Goal: Task Accomplishment & Management: Use online tool/utility

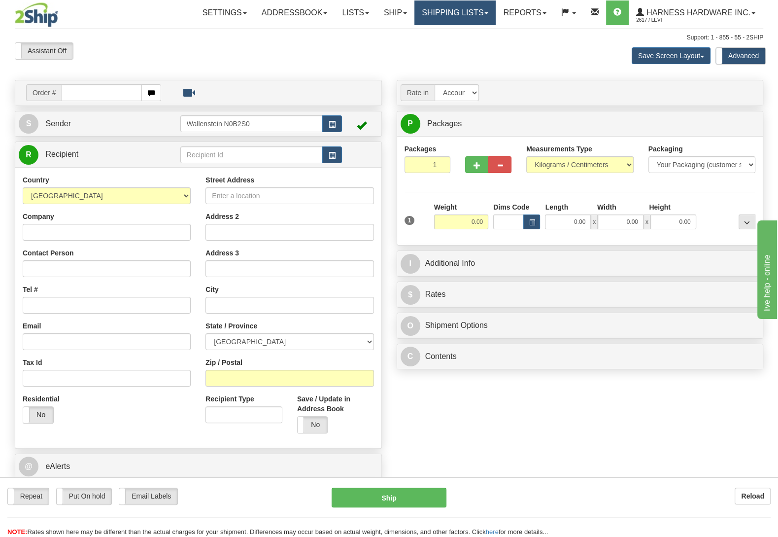
click at [443, 15] on link "Shipping lists" at bounding box center [455, 12] width 81 height 25
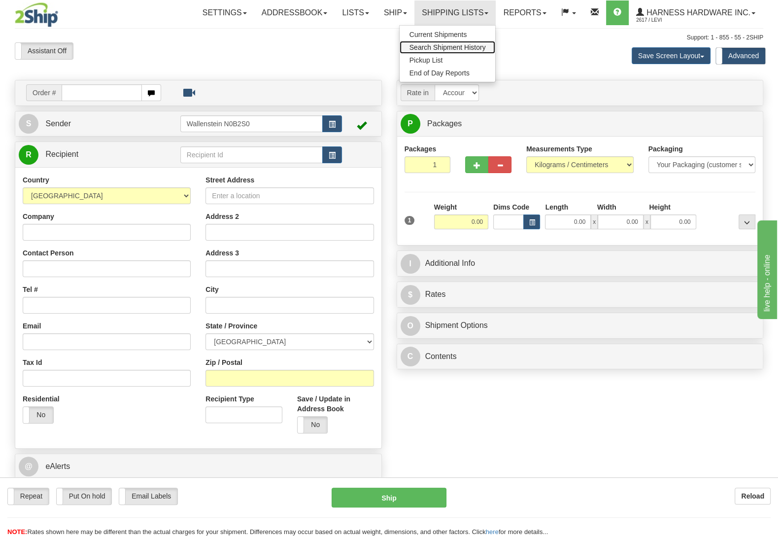
click at [456, 43] on link "Search Shipment History" at bounding box center [448, 47] width 96 height 13
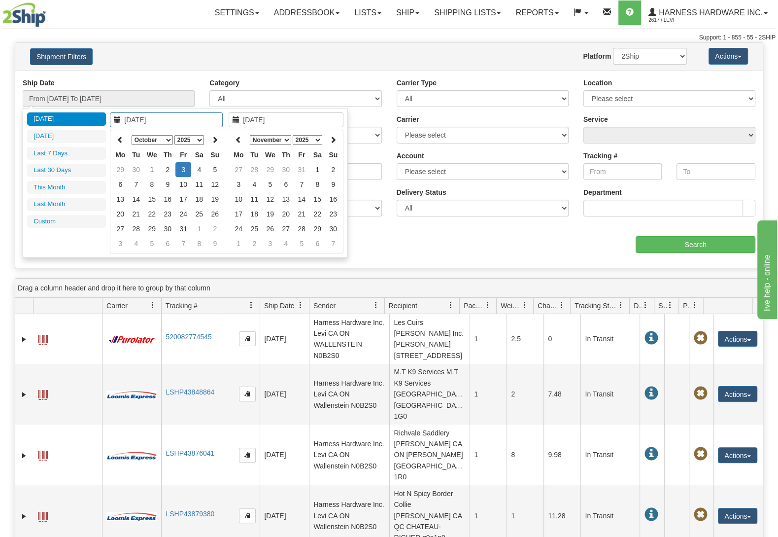
click at [132, 135] on select "January February March April May June July August September October November De…" at bounding box center [152, 140] width 41 height 10
type input "[DATE]"
click at [139, 224] on td "23" at bounding box center [136, 228] width 16 height 15
type input "[DATE]"
click at [139, 224] on td "23" at bounding box center [136, 228] width 16 height 15
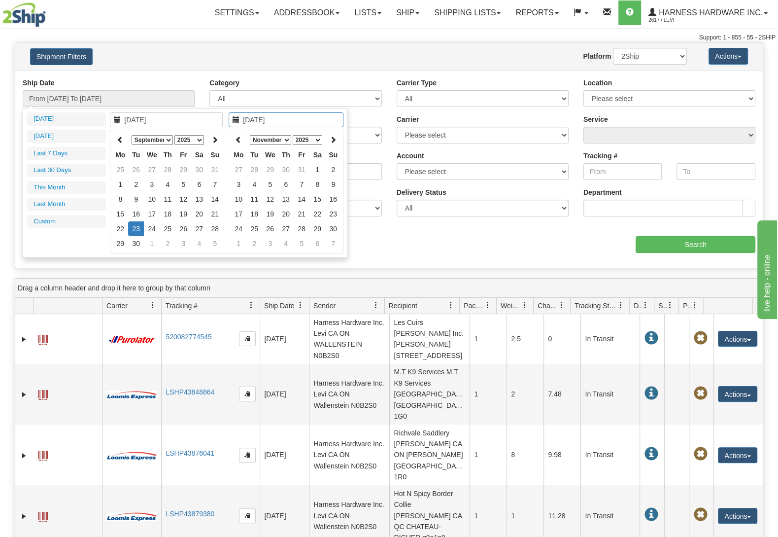
type input "From 09/23/2025 To 09/23/2025"
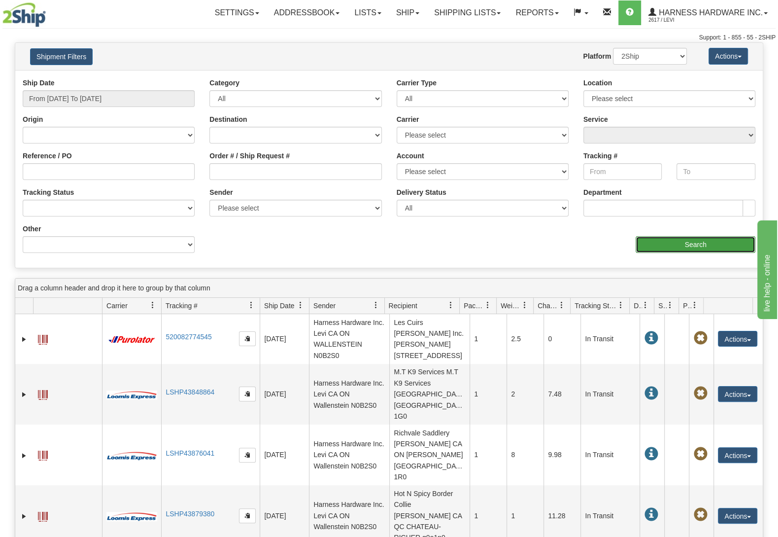
click at [732, 248] on input "Search" at bounding box center [696, 244] width 120 height 17
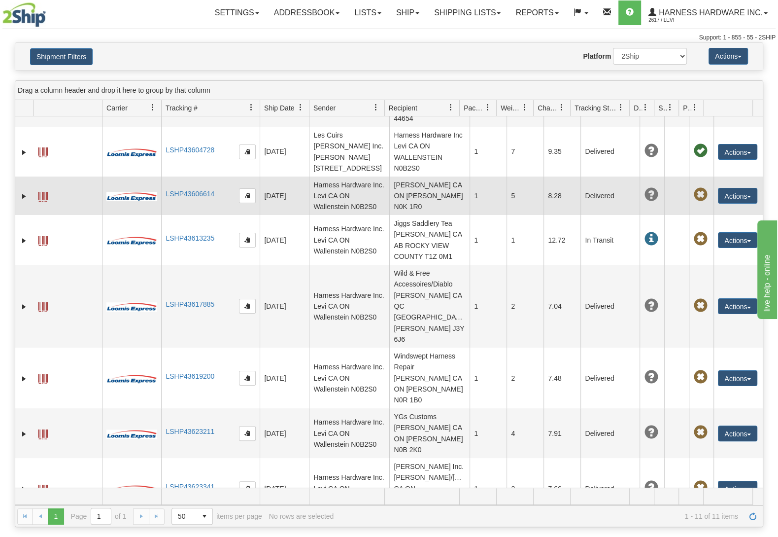
scroll to position [175, 0]
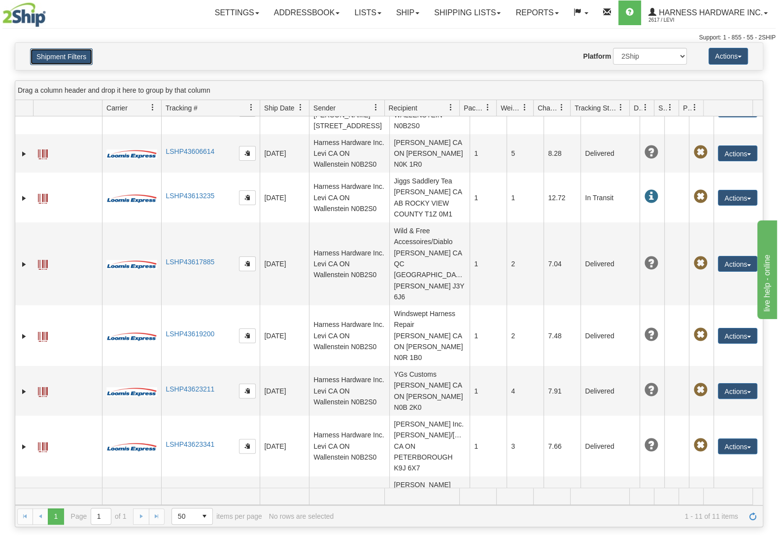
click at [73, 57] on button "Shipment Filters" at bounding box center [61, 56] width 63 height 17
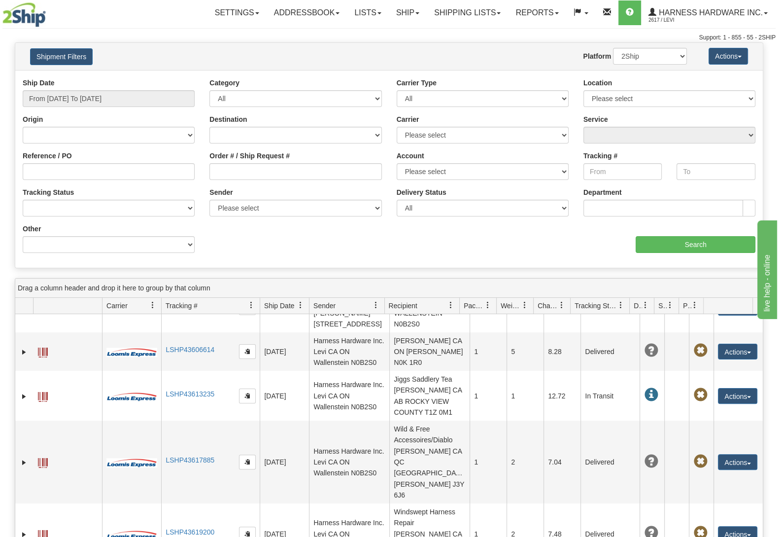
click at [122, 81] on div "Ship Date From 09/23/2025 To 09/23/2025" at bounding box center [109, 92] width 172 height 29
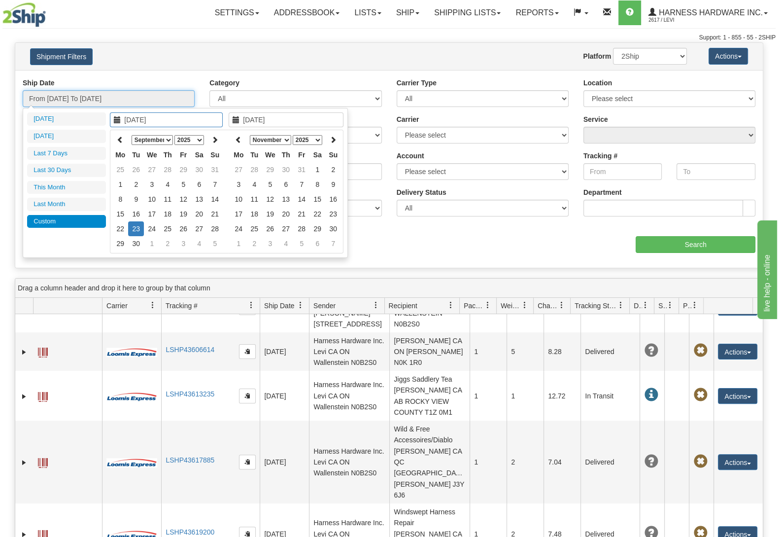
click at [111, 97] on input "From 09/23/2025 To 09/23/2025" at bounding box center [109, 98] width 172 height 17
type input "09/19/2025"
click at [186, 214] on td "19" at bounding box center [183, 214] width 16 height 15
type input "09/19/2025"
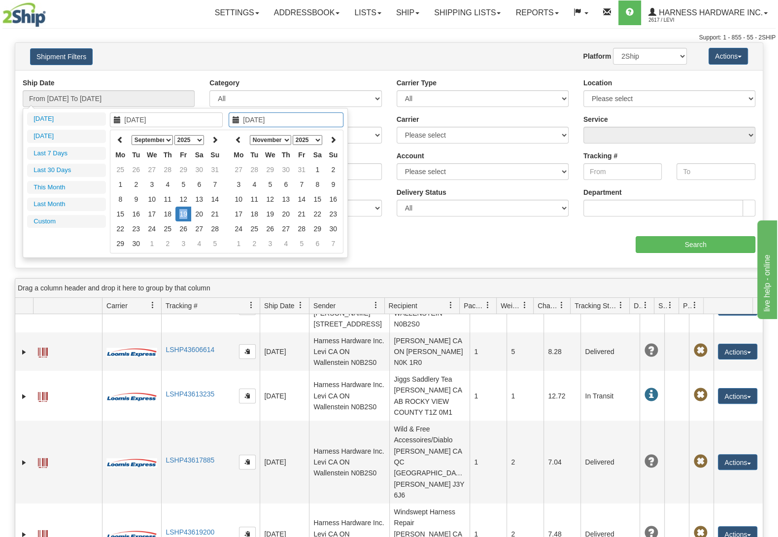
click at [186, 214] on td "19" at bounding box center [183, 214] width 16 height 15
type input "From 09/19/2025 To 09/19/2025"
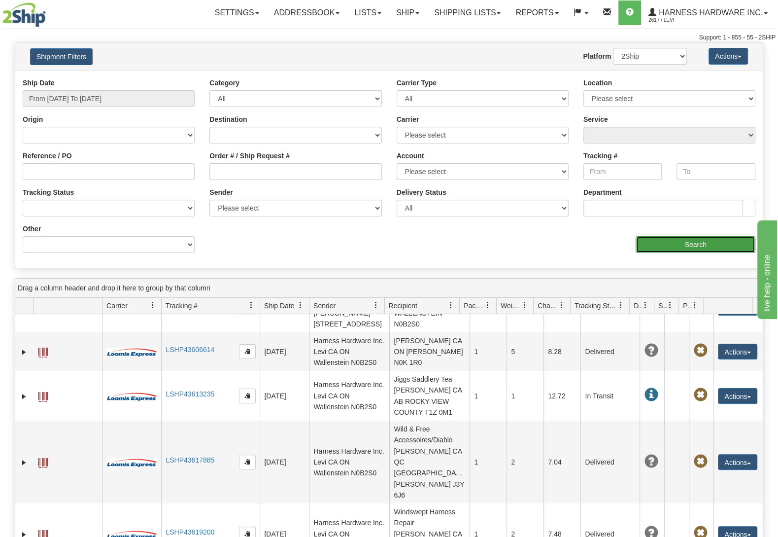
click at [660, 251] on input "Search" at bounding box center [696, 244] width 120 height 17
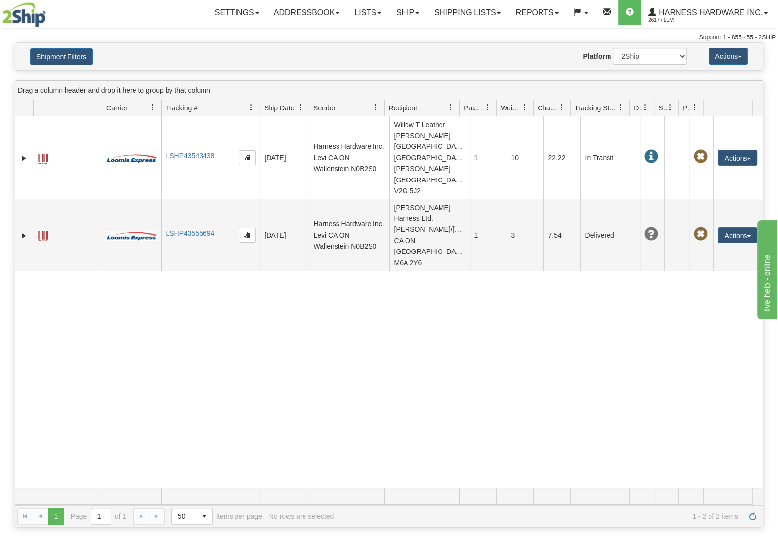
scroll to position [0, 0]
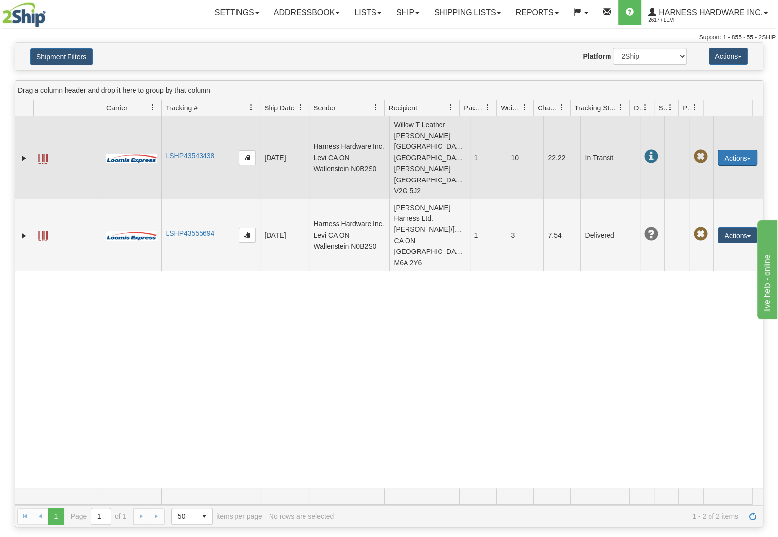
click at [733, 150] on button "Actions" at bounding box center [737, 158] width 39 height 16
click at [715, 170] on link "Repeat" at bounding box center [717, 176] width 79 height 13
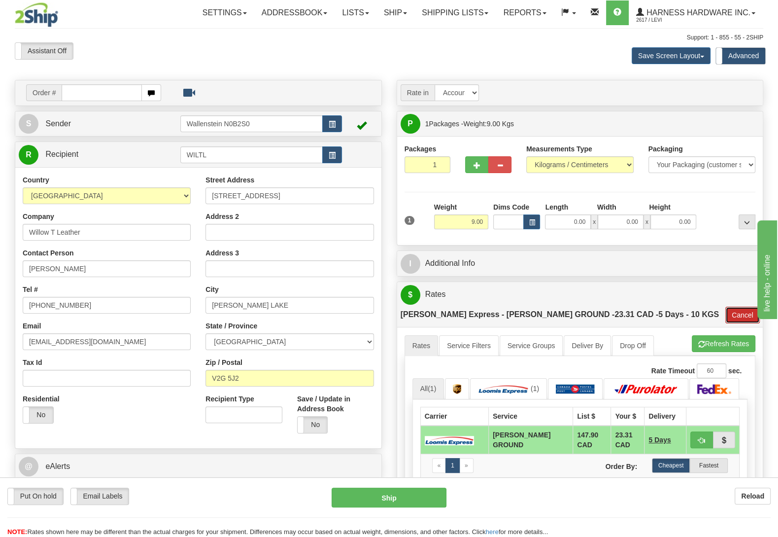
click at [744, 307] on button "Cancel" at bounding box center [743, 315] width 35 height 17
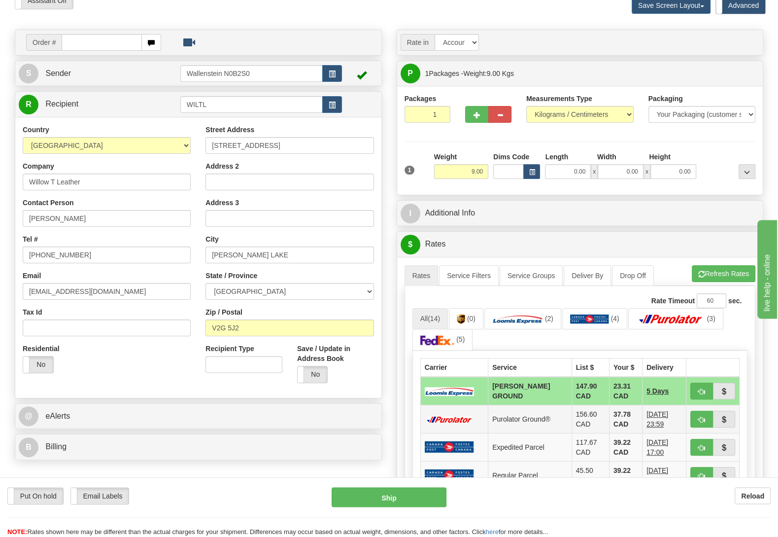
scroll to position [52, 0]
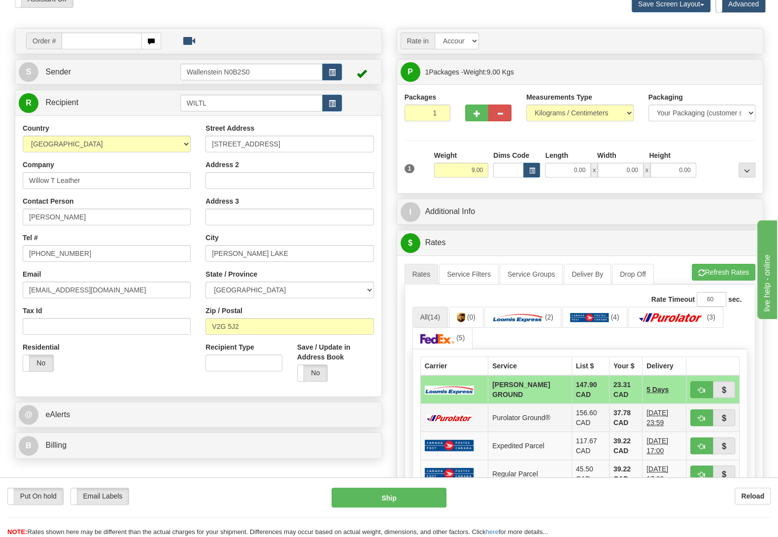
click at [572, 419] on td "156.60 CAD" at bounding box center [590, 417] width 37 height 28
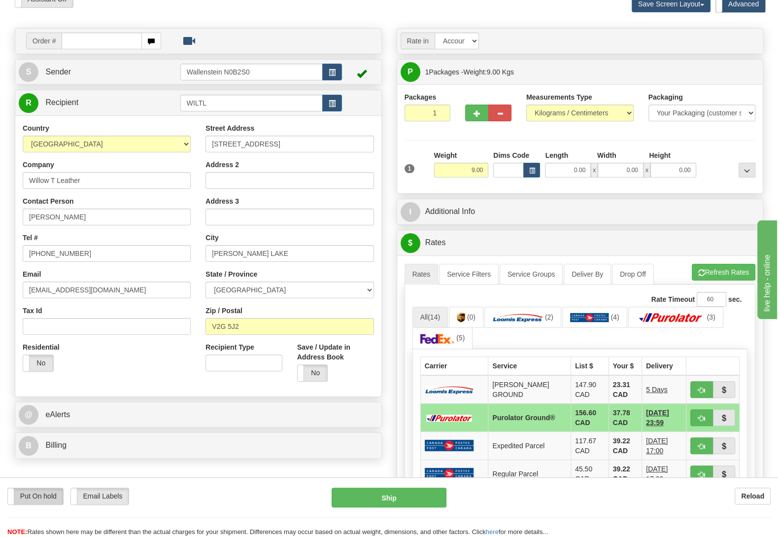
click at [33, 498] on label "Put On hold" at bounding box center [35, 496] width 55 height 16
